Goal: Navigation & Orientation: Find specific page/section

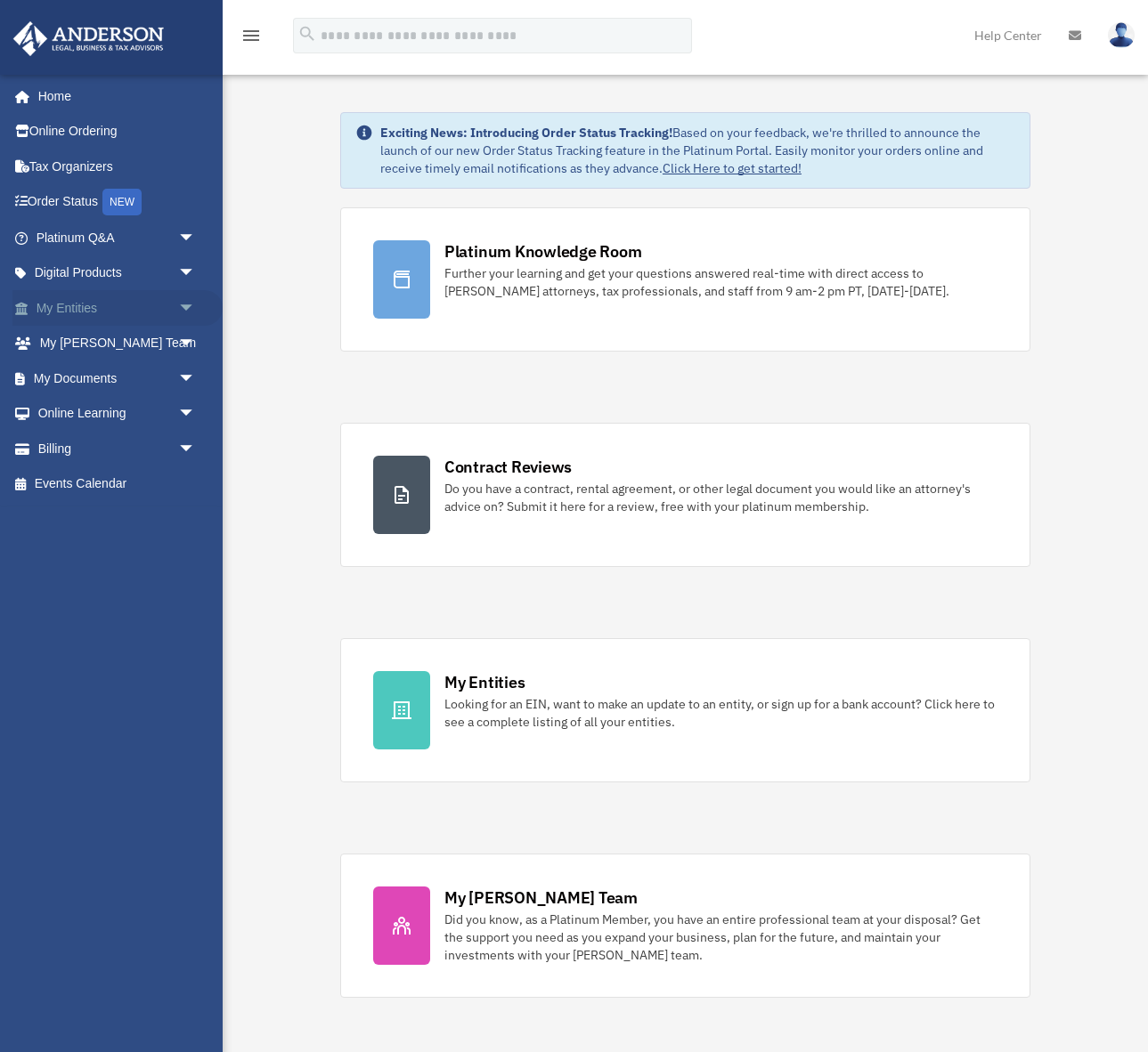
click at [171, 312] on link "My Entities arrow_drop_down" at bounding box center [117, 308] width 210 height 36
click at [183, 309] on span "arrow_drop_down" at bounding box center [196, 308] width 36 height 37
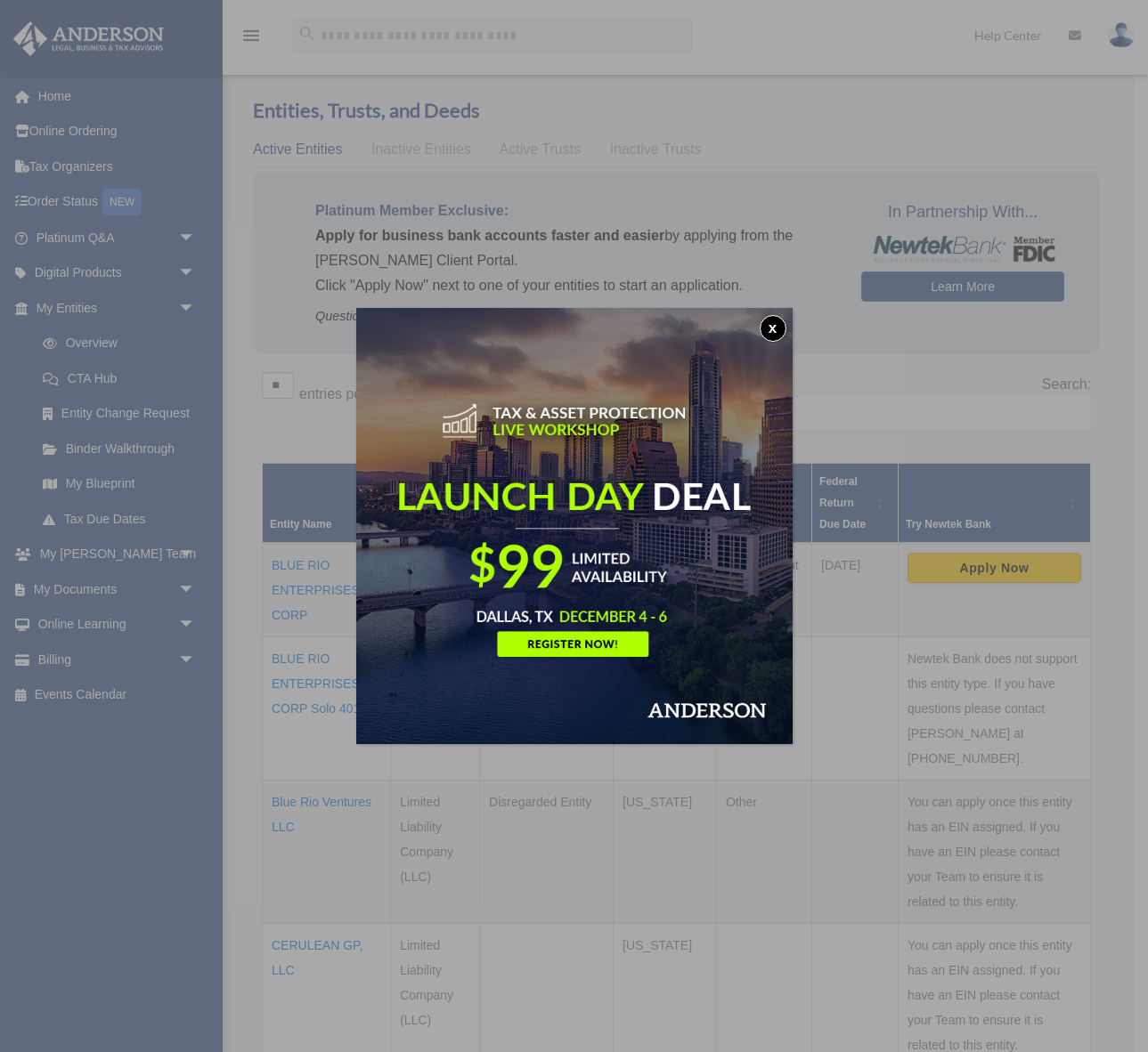
click at [773, 332] on button "x" at bounding box center [773, 328] width 26 height 26
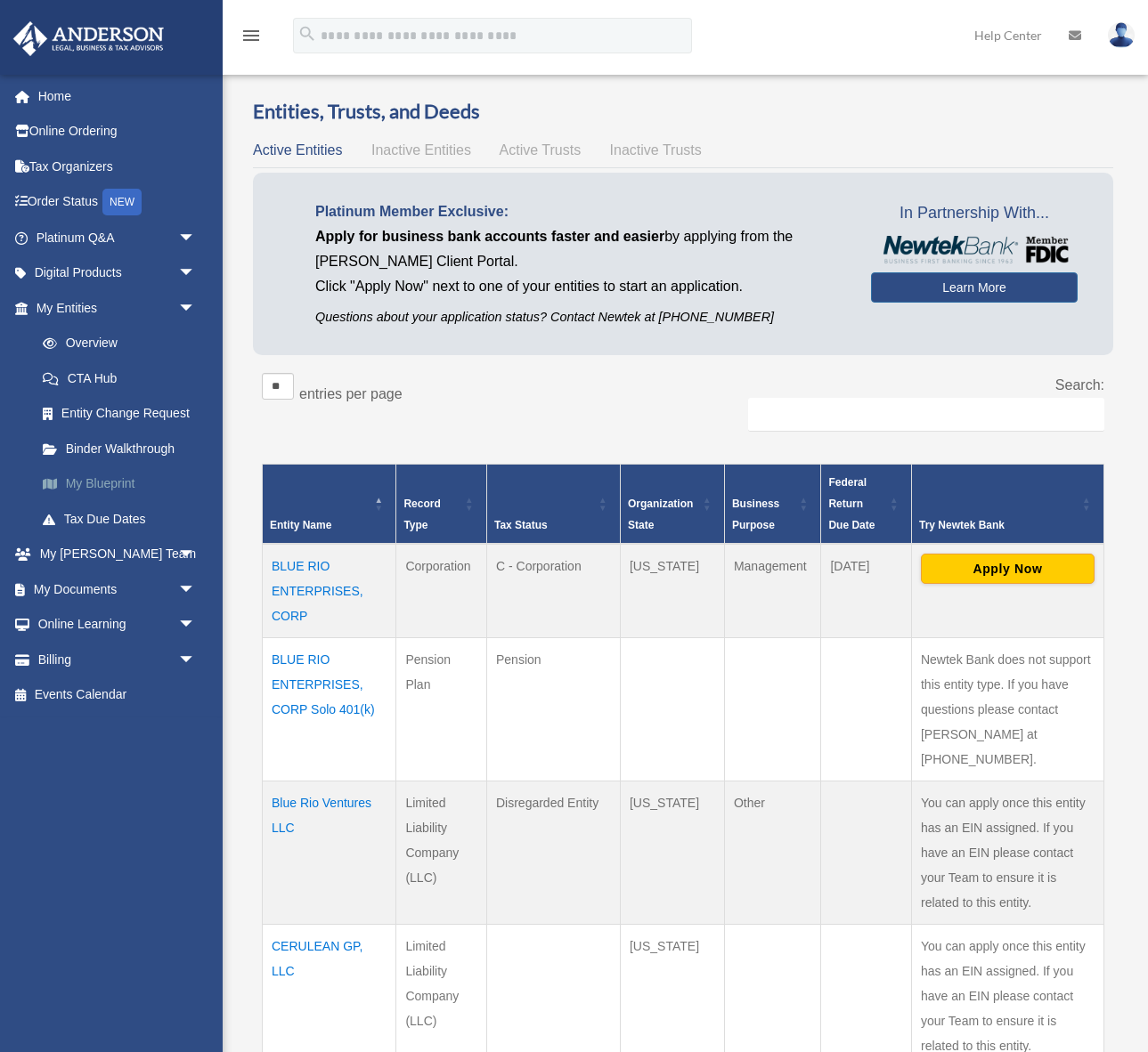
click at [103, 479] on link "My Blueprint" at bounding box center [124, 484] width 198 height 36
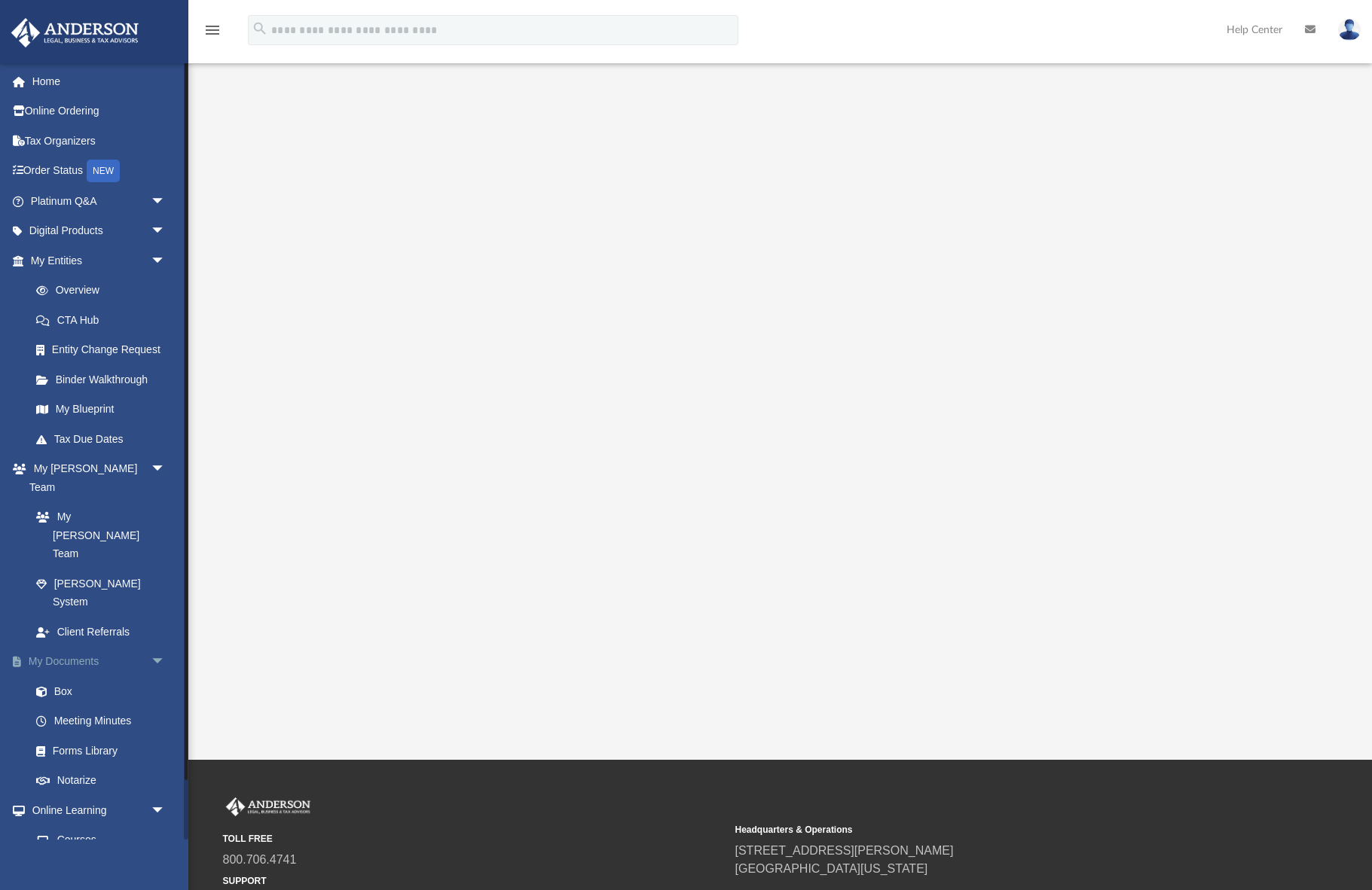
click at [59, 647] on link "My Documents arrow_drop_down" at bounding box center [99, 662] width 178 height 30
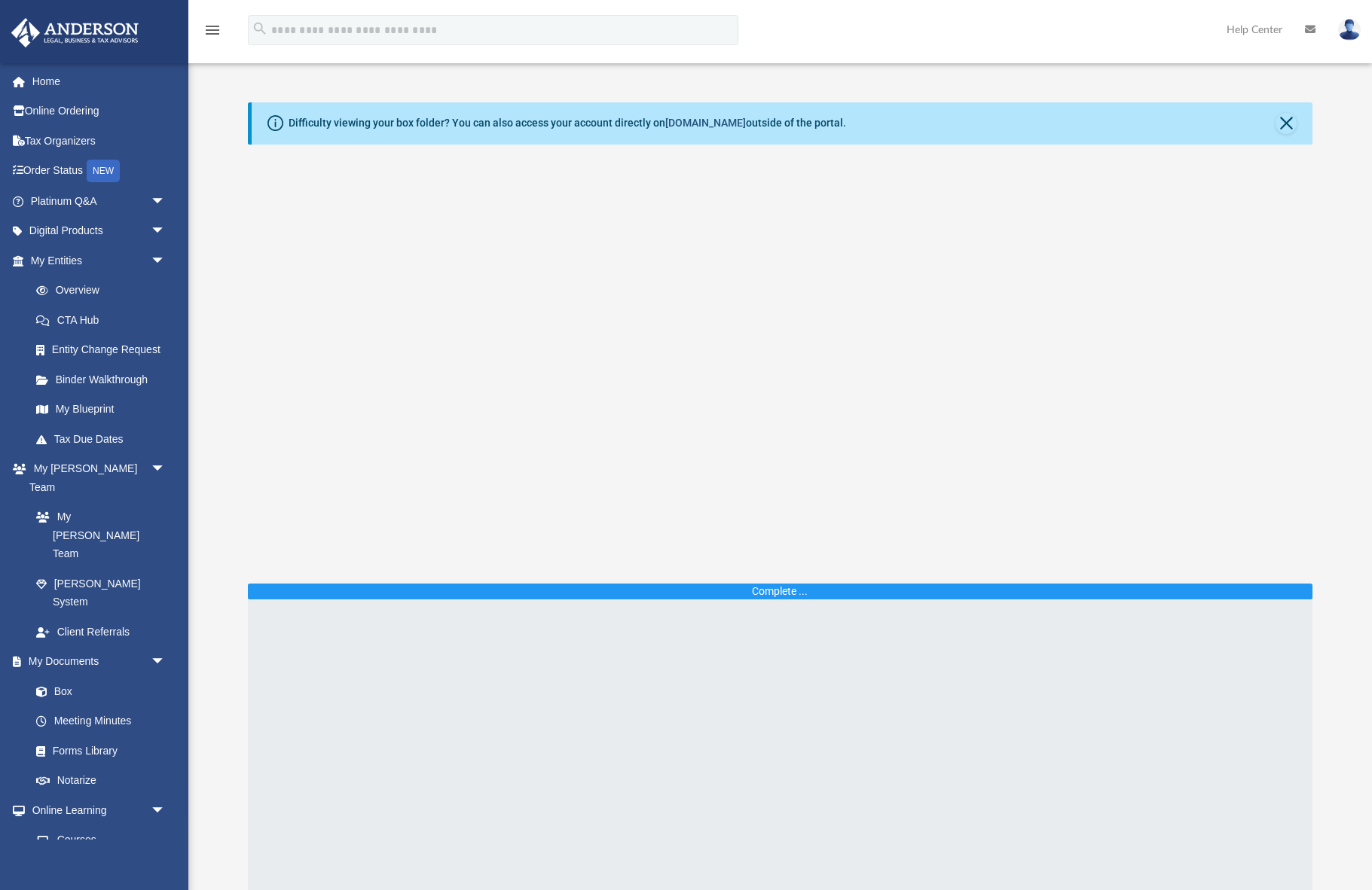
click at [694, 127] on link "[DOMAIN_NAME]" at bounding box center [706, 122] width 81 height 12
